Goal: Information Seeking & Learning: Learn about a topic

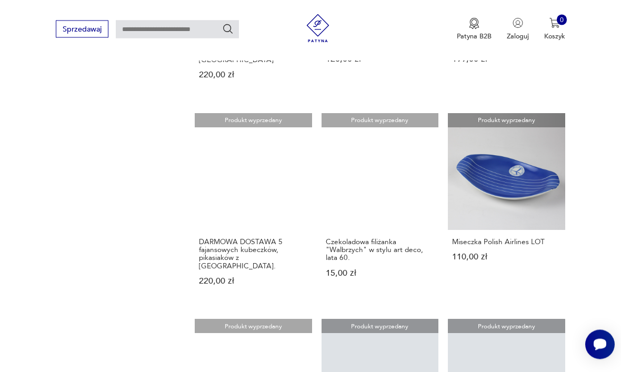
scroll to position [702, 0]
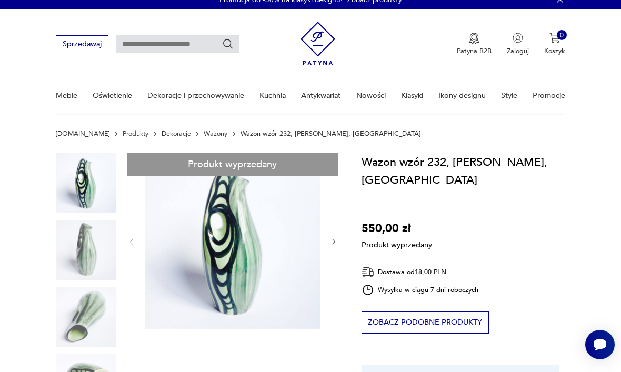
scroll to position [11, 0]
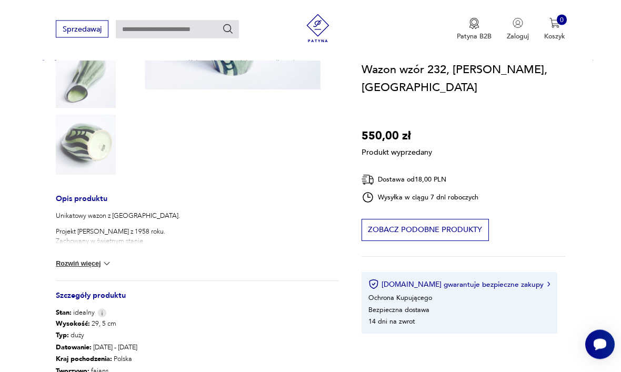
scroll to position [251, 0]
click at [112, 263] on img at bounding box center [107, 263] width 11 height 11
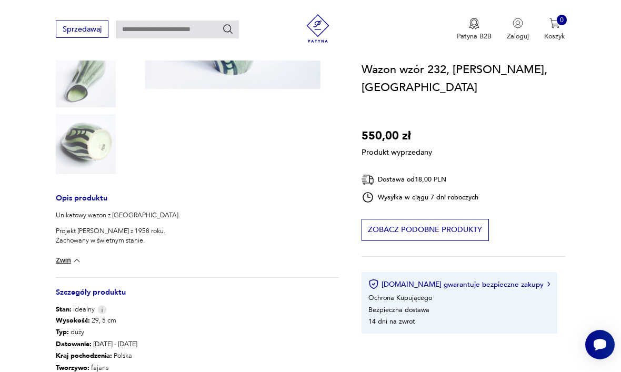
click at [101, 143] on div "Produkt wyprzedany Opis produktu Unikatowy wazon z [GEOGRAPHIC_DATA]. Projekt […" at bounding box center [197, 194] width 283 height 563
click at [100, 148] on div "Produkt wyprzedany Opis produktu Unikatowy wazon z [GEOGRAPHIC_DATA]. Projekt […" at bounding box center [197, 194] width 283 height 563
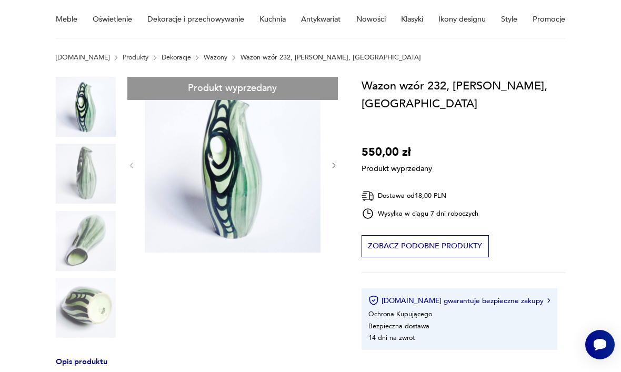
scroll to position [84, 0]
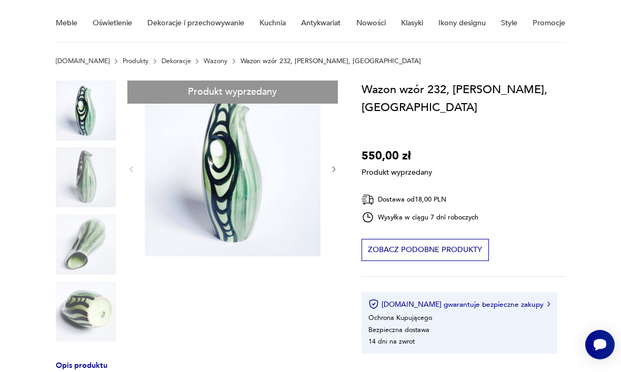
click at [336, 172] on div "Produkt wyprzedany Opis produktu Unikatowy wazon z [GEOGRAPHIC_DATA]. Projekt […" at bounding box center [197, 362] width 283 height 563
click at [332, 170] on div "Produkt wyprzedany Opis produktu Unikatowy wazon z [GEOGRAPHIC_DATA]. Projekt […" at bounding box center [197, 362] width 283 height 563
click at [252, 170] on div "Produkt wyprzedany Opis produktu Unikatowy wazon z [GEOGRAPHIC_DATA]. Projekt […" at bounding box center [197, 362] width 283 height 563
click at [334, 167] on div "Produkt wyprzedany Opis produktu Unikatowy wazon z [GEOGRAPHIC_DATA]. Projekt […" at bounding box center [197, 362] width 283 height 563
click at [327, 173] on div "Produkt wyprzedany Opis produktu Unikatowy wazon z [GEOGRAPHIC_DATA]. Projekt […" at bounding box center [197, 362] width 283 height 563
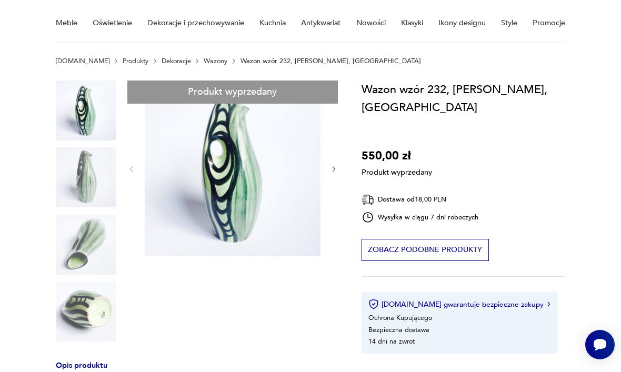
scroll to position [87, 0]
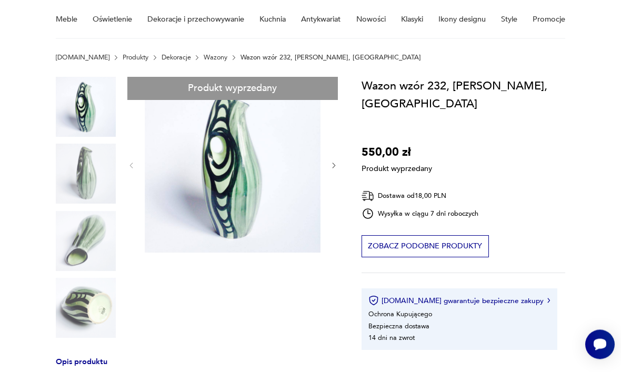
click at [88, 178] on div "Produkt wyprzedany Opis produktu Unikatowy wazon z [GEOGRAPHIC_DATA]. Projekt […" at bounding box center [197, 358] width 283 height 563
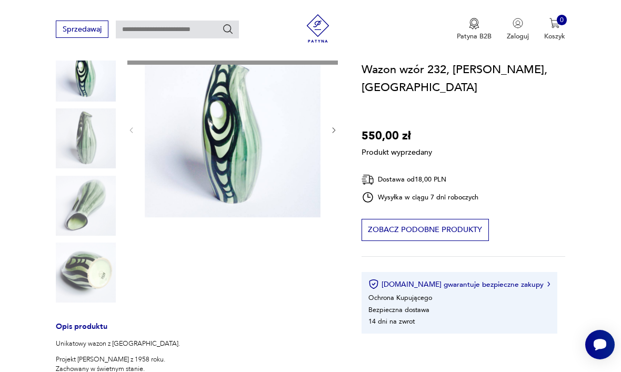
scroll to position [93, 0]
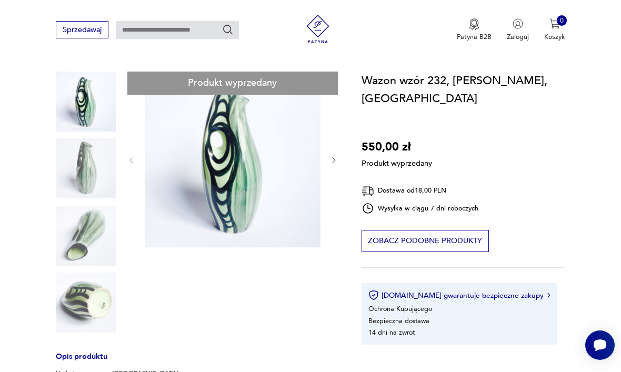
click at [88, 296] on div "Produkt wyprzedany Opis produktu Unikatowy wazon z [GEOGRAPHIC_DATA]. Projekt […" at bounding box center [197, 352] width 283 height 563
click at [92, 298] on div "Produkt wyprzedany Opis produktu Unikatowy wazon z [GEOGRAPHIC_DATA]. Projekt […" at bounding box center [197, 352] width 283 height 563
click at [87, 298] on div "Produkt wyprzedany Opis produktu Unikatowy wazon z [GEOGRAPHIC_DATA]. Projekt […" at bounding box center [197, 352] width 283 height 563
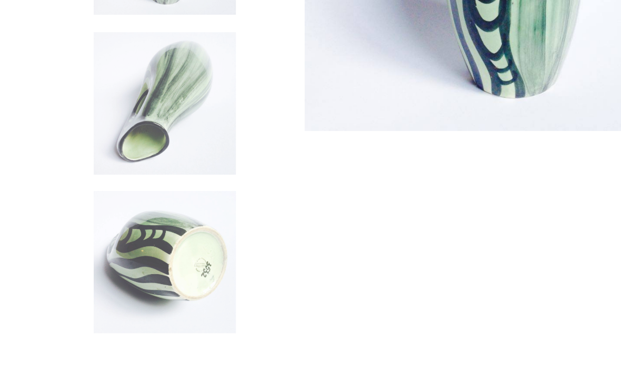
scroll to position [182, 0]
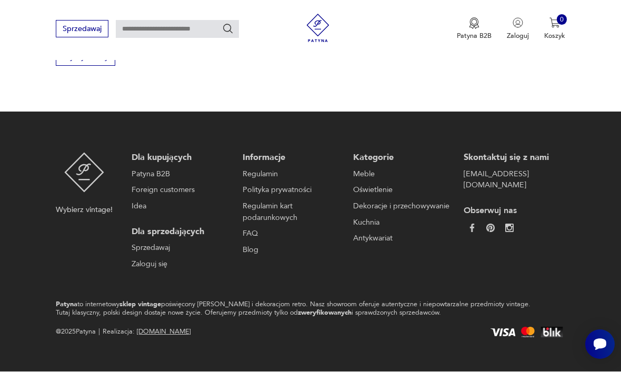
scroll to position [125, 0]
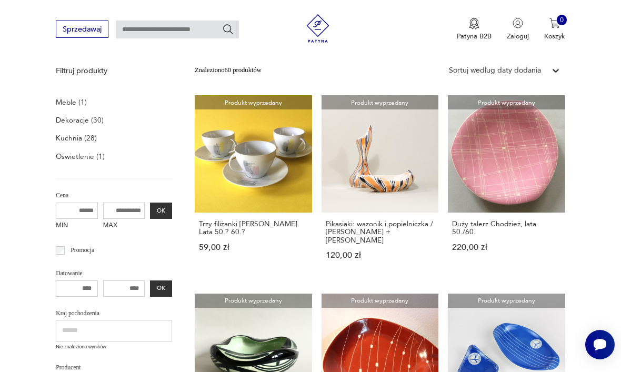
click at [324, 156] on link "Produkt wyprzedany Pikasiaki: wazonik i popielniczka / [PERSON_NAME] + [PERSON_…" at bounding box center [380, 186] width 117 height 183
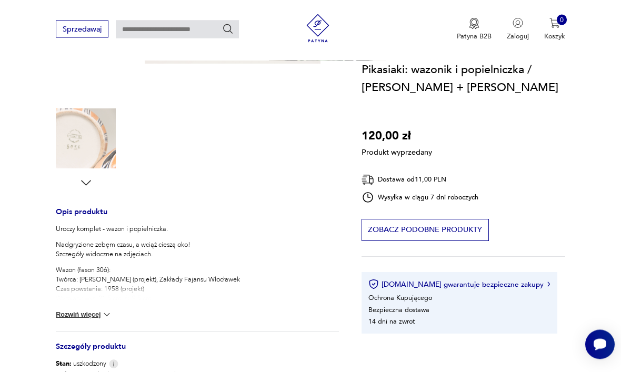
scroll to position [276, 0]
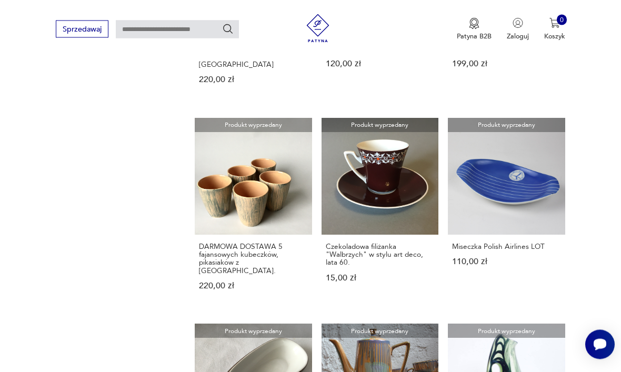
scroll to position [706, 0]
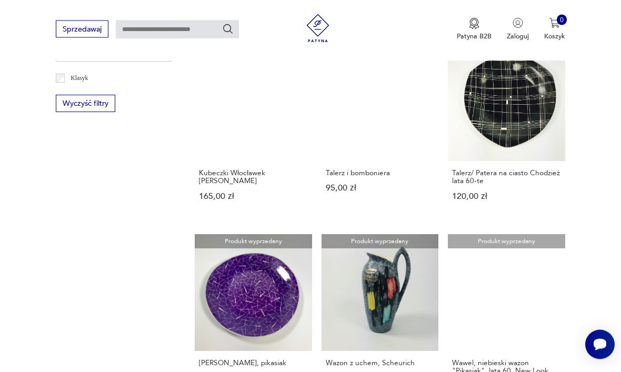
scroll to position [558, 0]
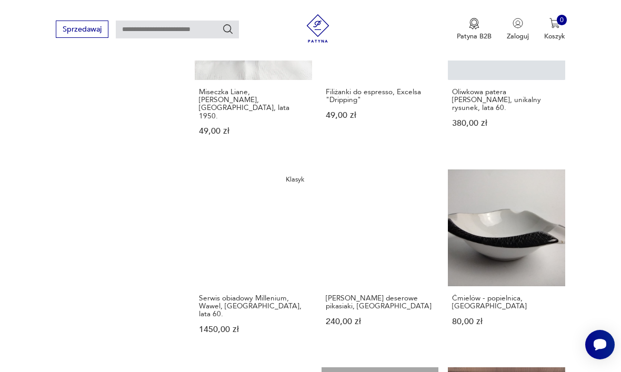
scroll to position [700, 0]
